Goal: Information Seeking & Learning: Learn about a topic

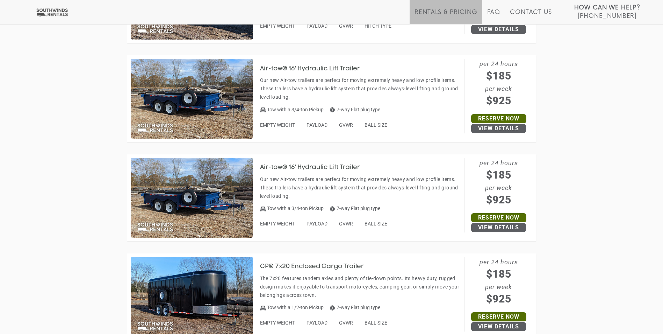
scroll to position [2273, 0]
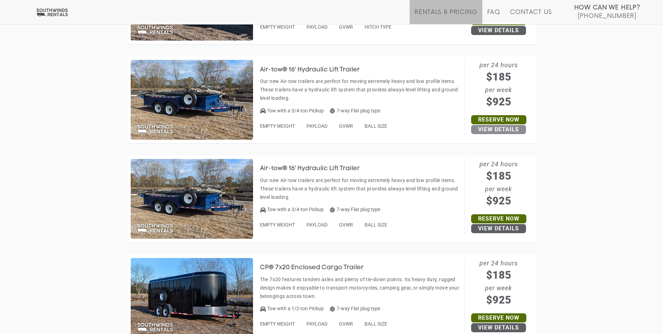
click at [494, 128] on link "View Details" at bounding box center [498, 129] width 55 height 9
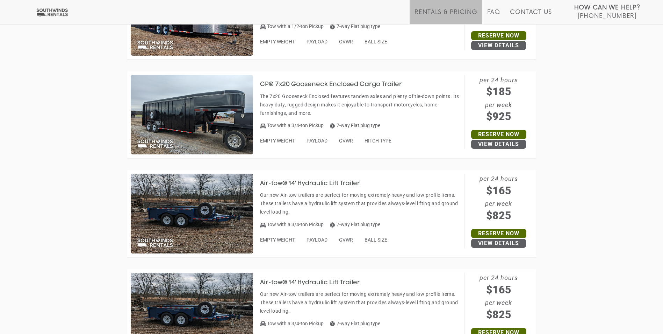
scroll to position [2692, 0]
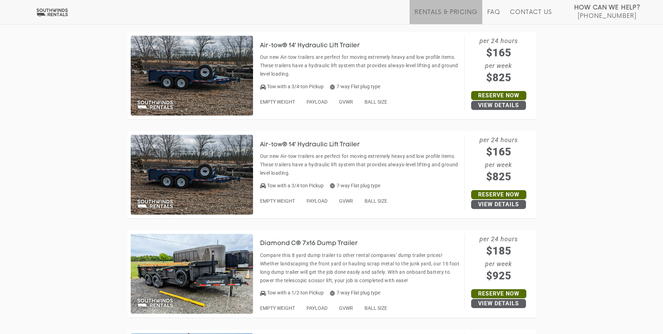
click at [291, 53] on p "Our new Air-tow trailers are perfect for moving extremely heavy and low profile…" at bounding box center [360, 65] width 201 height 25
click at [288, 44] on h3 "Air-tow® 14' Hydraulic Lift Trailer" at bounding box center [315, 45] width 110 height 7
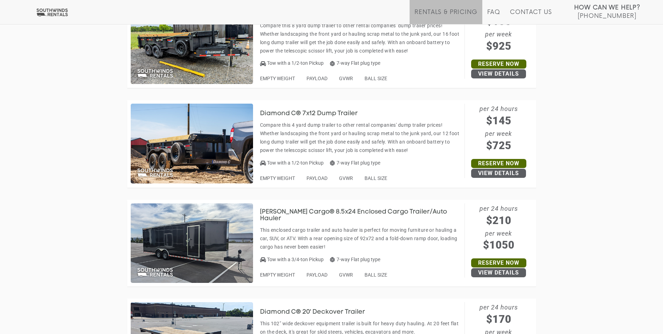
scroll to position [2782, 0]
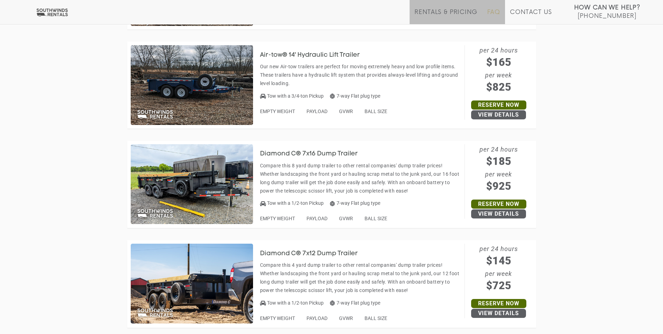
click at [491, 14] on link "FAQ" at bounding box center [493, 16] width 13 height 15
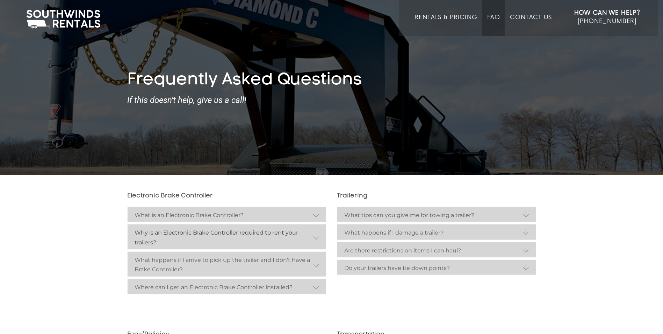
click at [317, 237] on link "Why is an Electronic Brake Controller required to rent your trailers?" at bounding box center [227, 236] width 199 height 25
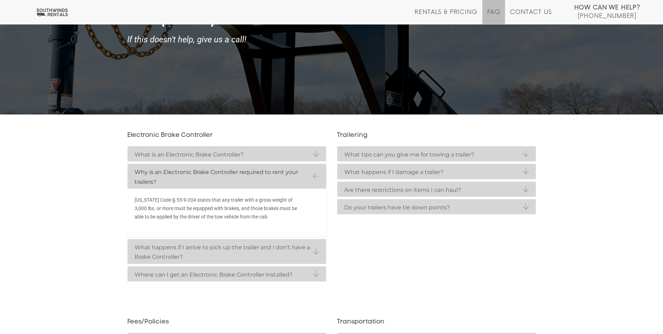
scroll to position [70, 0]
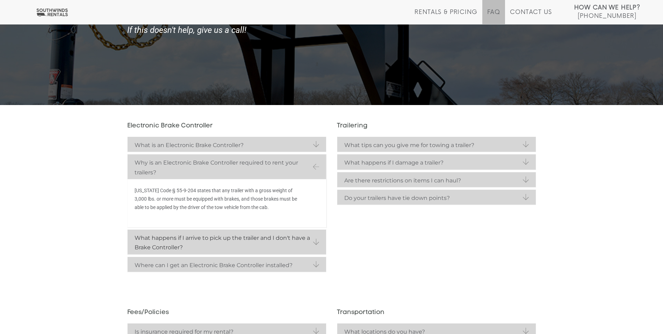
click at [313, 242] on strong "What happens if I arrive to pick up the trailer and I don't have a Brake Contro…" at bounding box center [227, 242] width 185 height 19
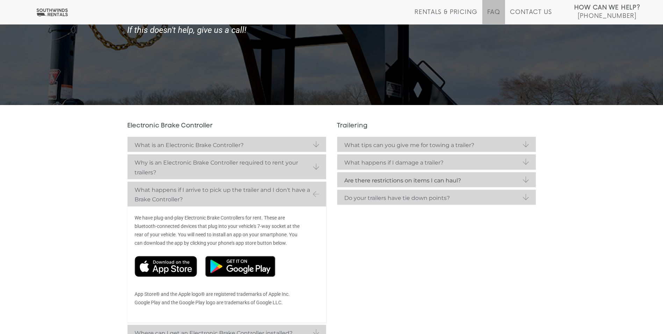
click at [523, 180] on link "Are there restrictions on items I can haul?" at bounding box center [436, 179] width 199 height 15
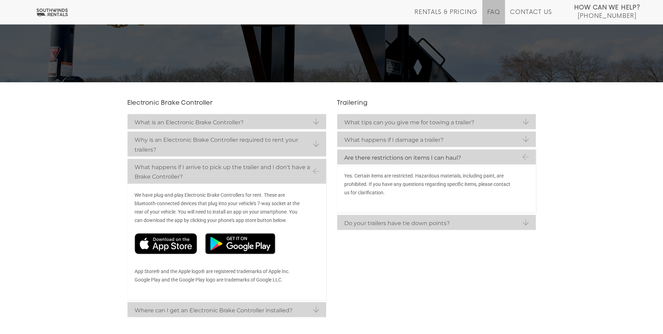
scroll to position [105, 0]
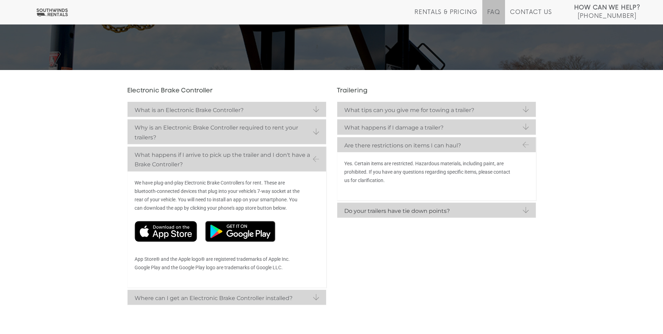
click at [525, 210] on link "Do your trailers have tie down points?" at bounding box center [436, 209] width 199 height 15
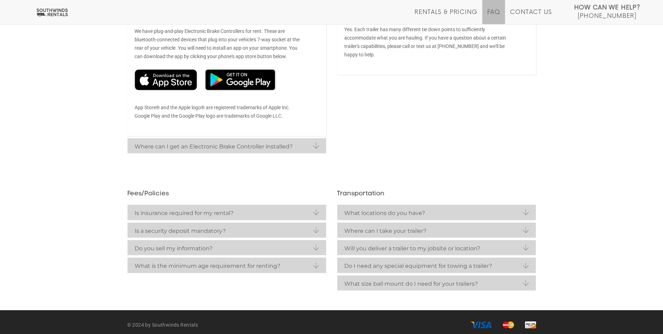
scroll to position [263, 0]
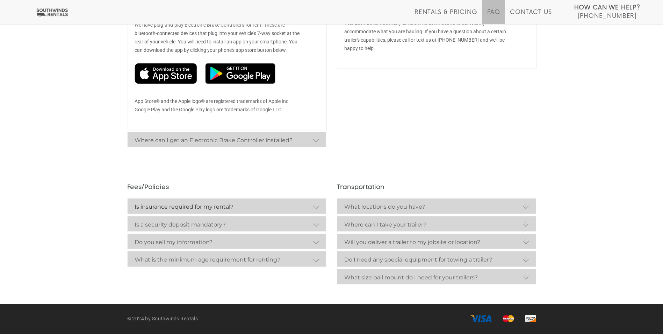
click at [313, 206] on strong "Is insurance required for my rental?" at bounding box center [227, 206] width 185 height 9
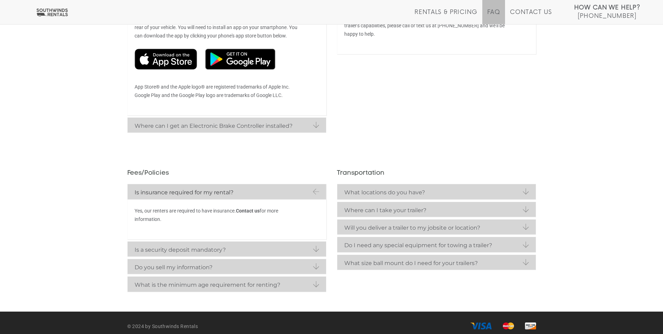
scroll to position [284, 0]
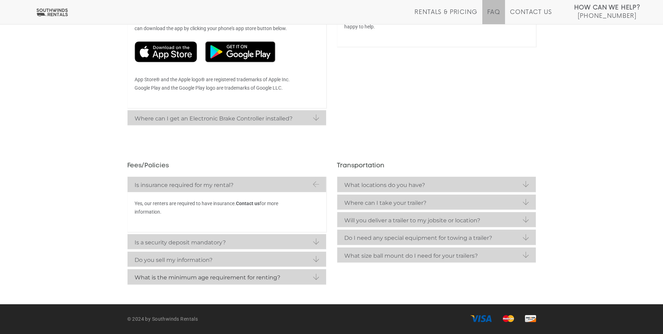
click at [307, 282] on strong "What is the minimum age requirement for renting?" at bounding box center [227, 276] width 185 height 9
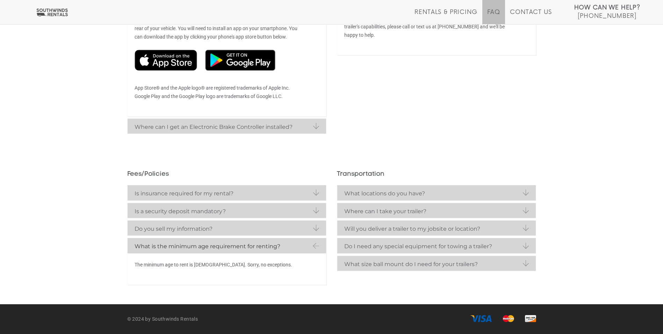
scroll to position [276, 0]
click at [411, 194] on strong "What locations do you have?" at bounding box center [436, 192] width 185 height 9
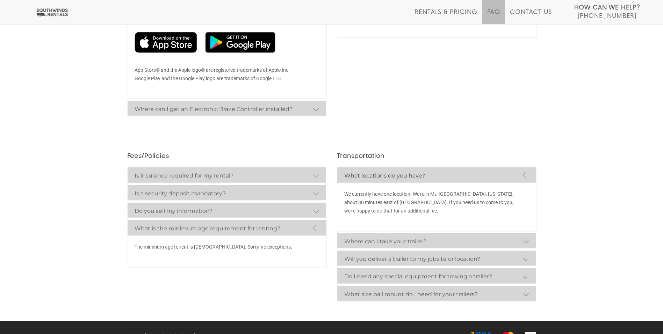
scroll to position [310, 0]
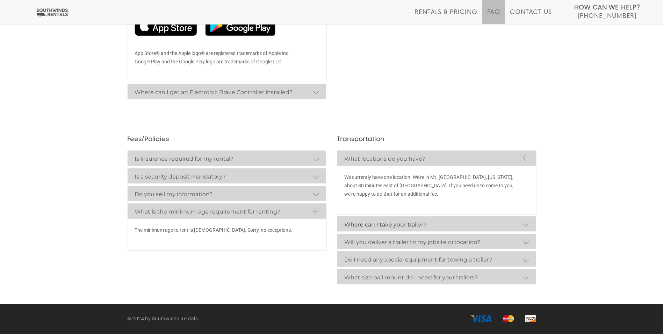
click at [450, 225] on strong "Where can I take your trailer?" at bounding box center [436, 224] width 185 height 9
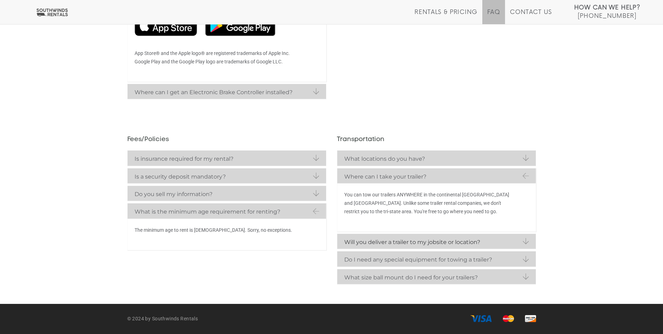
click at [521, 242] on strong "Will you deliver a trailer to my jobsite or location?" at bounding box center [436, 241] width 185 height 9
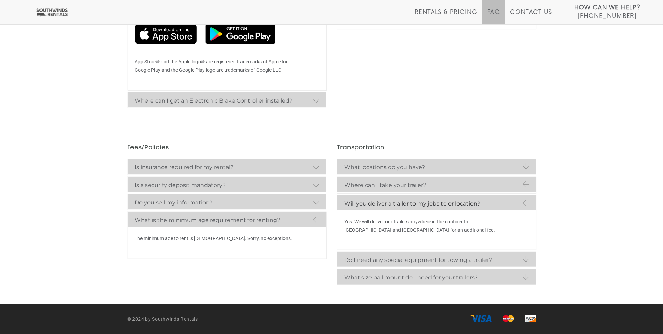
scroll to position [302, 0]
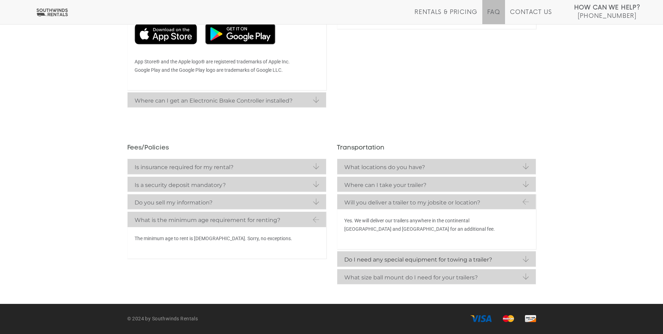
click at [523, 260] on link "Do I need any special equipment for towing a trailer?" at bounding box center [436, 258] width 199 height 15
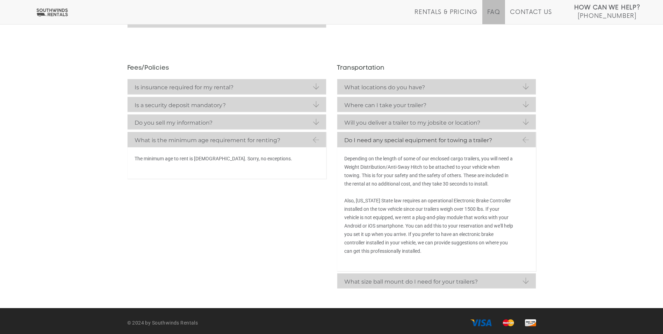
scroll to position [386, 0]
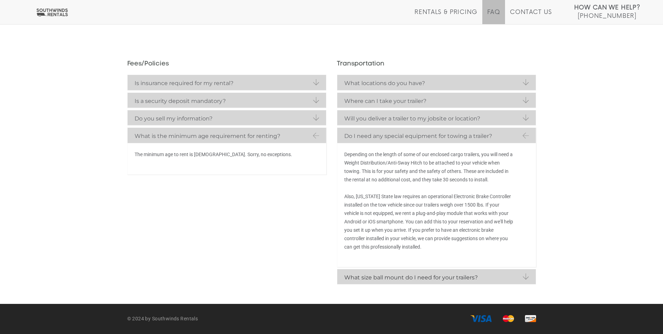
click at [521, 276] on strong "What size ball mount do I need for your trailers?" at bounding box center [436, 276] width 185 height 9
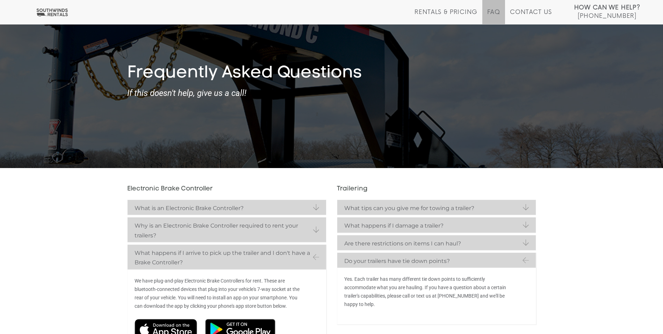
scroll to position [0, 0]
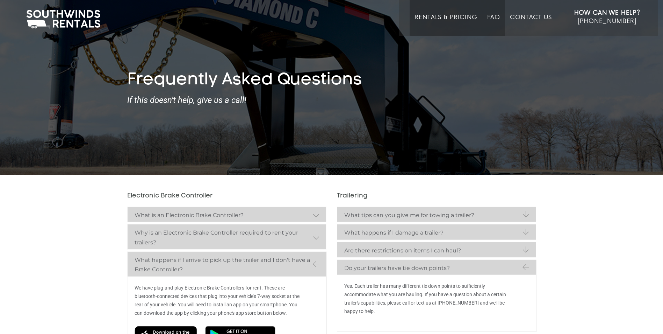
click at [441, 15] on link "Rentals & Pricing" at bounding box center [446, 25] width 63 height 22
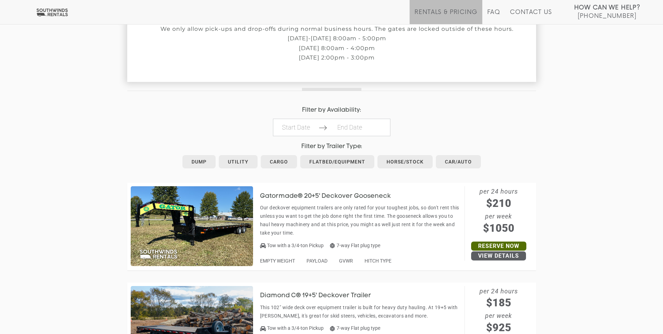
scroll to position [280, 0]
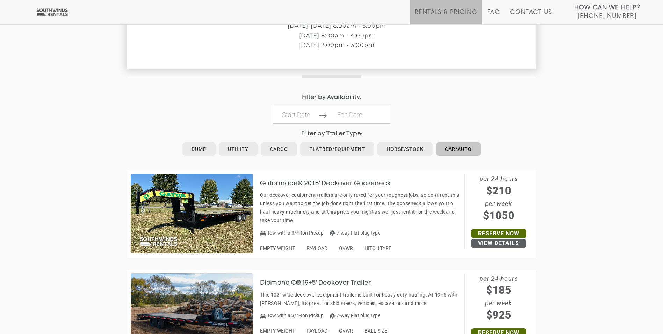
click at [452, 152] on link "Car/Auto" at bounding box center [458, 148] width 45 height 13
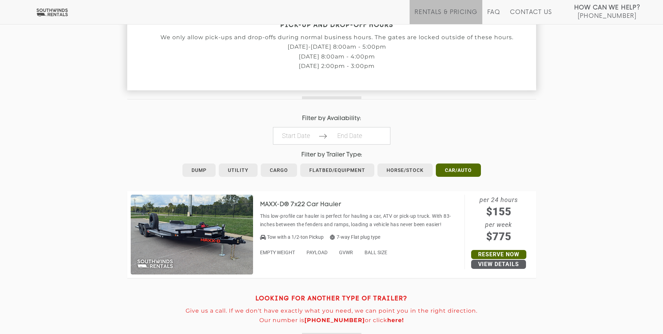
scroll to position [269, 0]
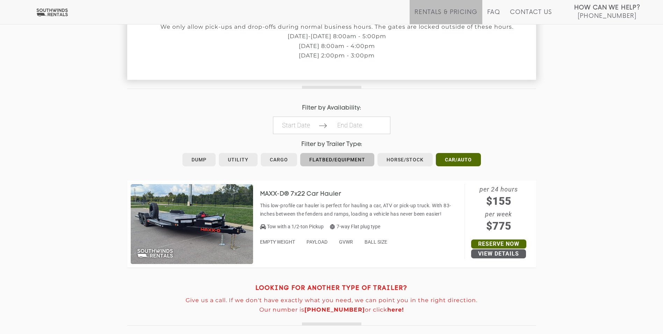
click at [345, 163] on link "Flatbed/Equipment" at bounding box center [337, 159] width 74 height 13
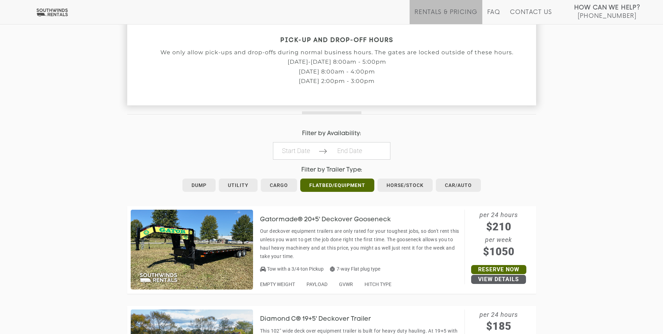
scroll to position [244, 0]
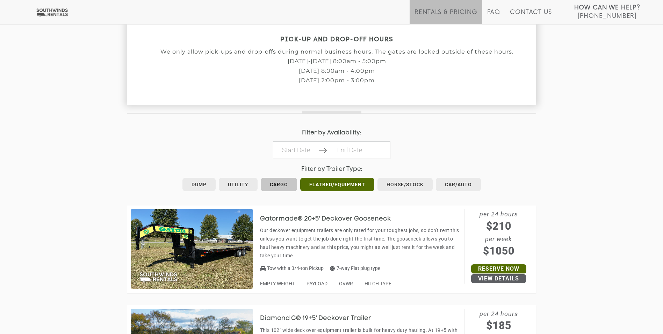
click at [281, 185] on link "Cargo" at bounding box center [279, 184] width 36 height 13
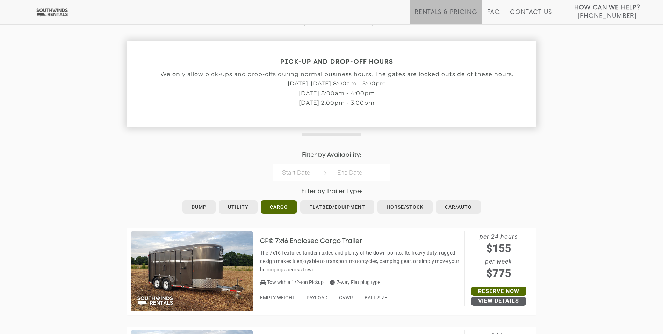
scroll to position [245, 0]
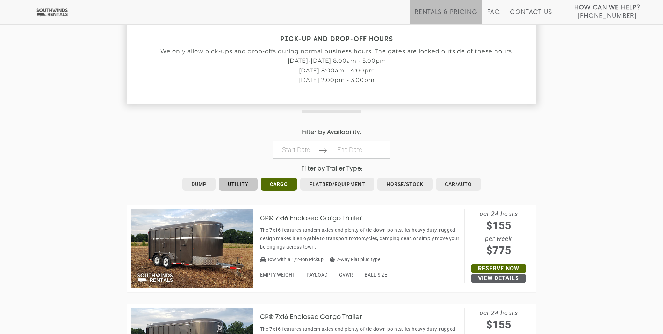
click at [236, 184] on link "Utility" at bounding box center [238, 183] width 39 height 13
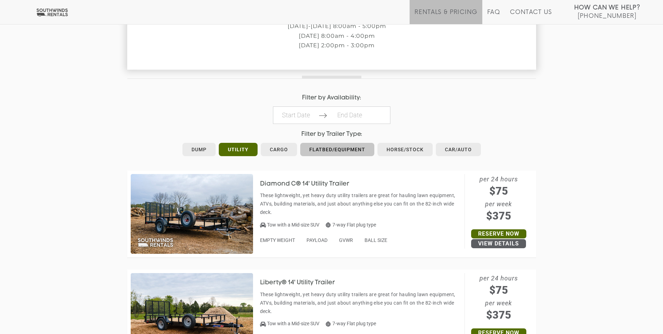
scroll to position [280, 0]
click at [205, 152] on link "Dump" at bounding box center [199, 148] width 33 height 13
